Goal: Task Accomplishment & Management: Manage account settings

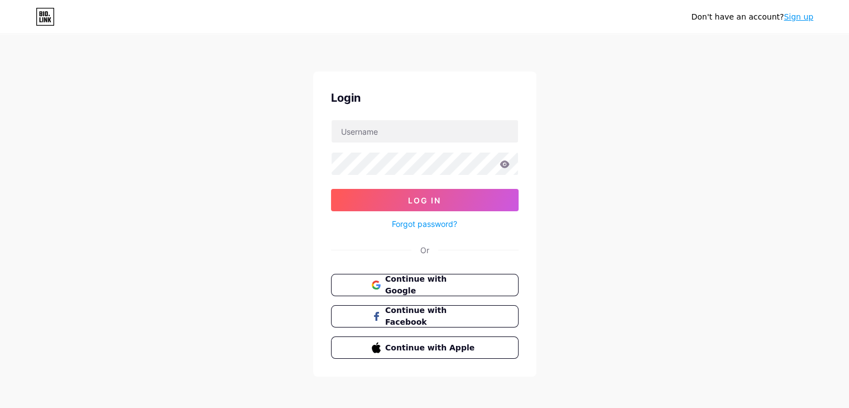
click at [456, 277] on span "Continue with Google" at bounding box center [431, 284] width 92 height 23
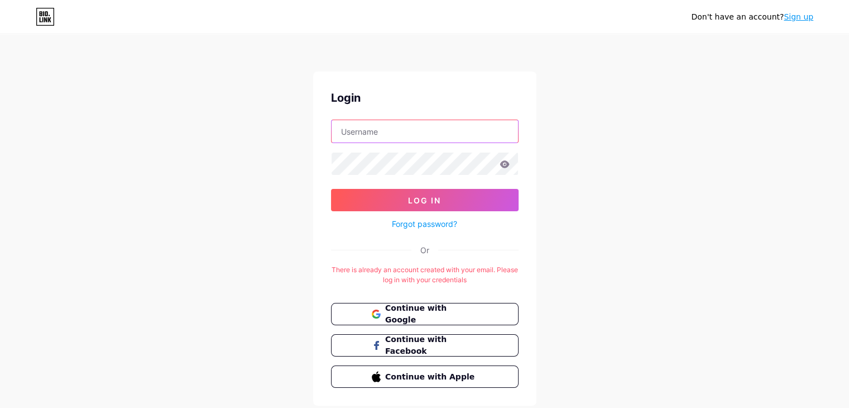
click at [393, 138] on input "text" at bounding box center [425, 131] width 187 height 22
type input "[EMAIL_ADDRESS][DOMAIN_NAME]"
